Goal: Find specific page/section: Find specific page/section

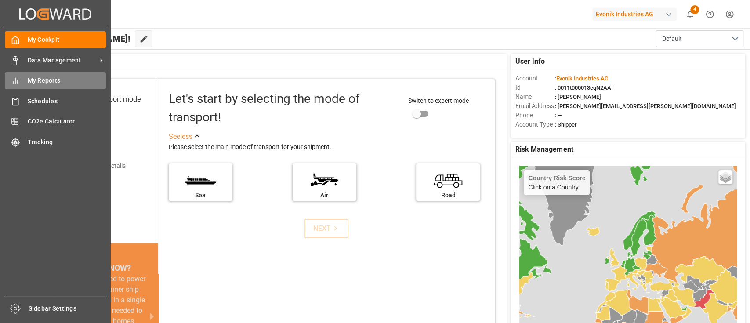
click at [23, 82] on div "My Reports My Reports" at bounding box center [55, 80] width 101 height 17
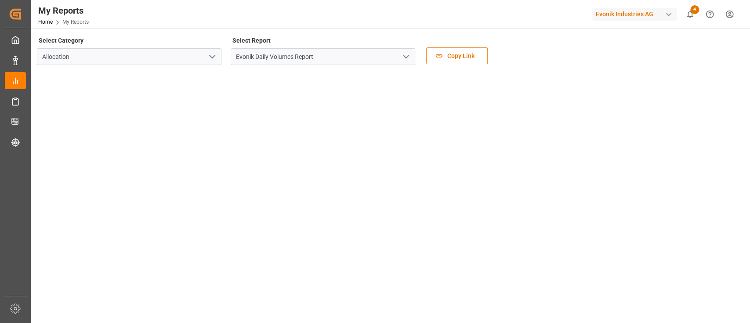
click at [408, 53] on icon "open menu" at bounding box center [406, 56] width 11 height 11
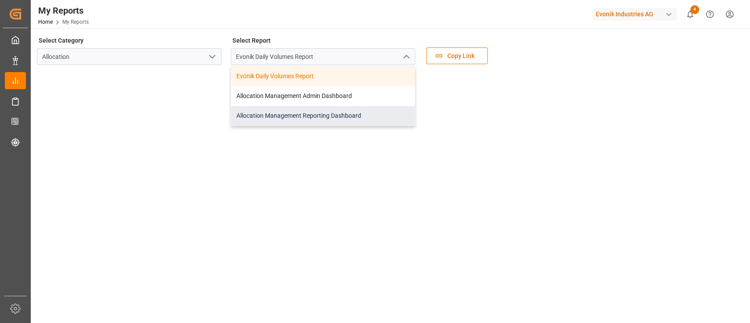
click at [322, 114] on div "Allocation Management Reporting Dashboard" at bounding box center [323, 116] width 184 height 20
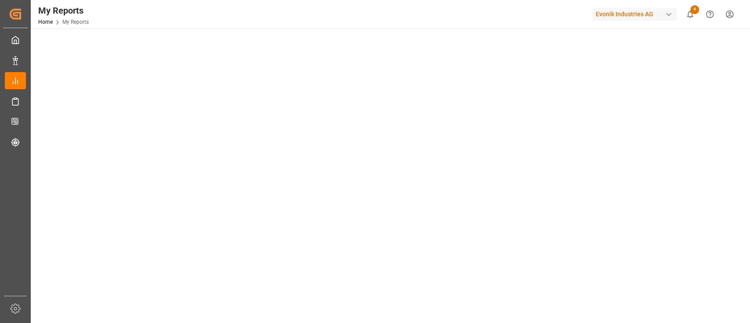
scroll to position [67, 0]
